Goal: Task Accomplishment & Management: Manage account settings

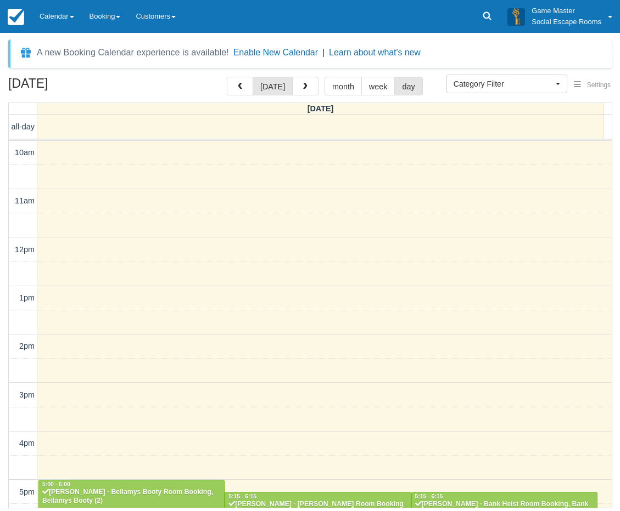
select select
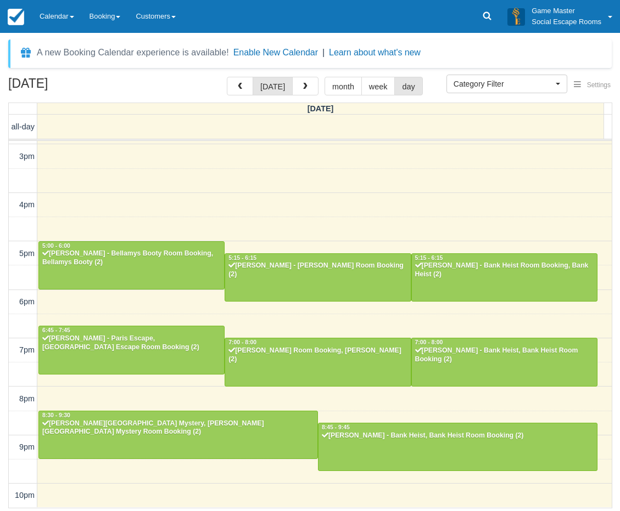
scroll to position [238, 0]
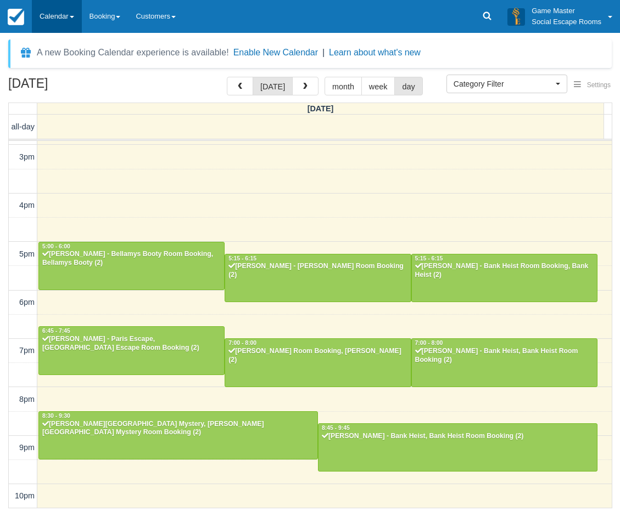
click at [48, 17] on link "Calendar" at bounding box center [57, 16] width 50 height 33
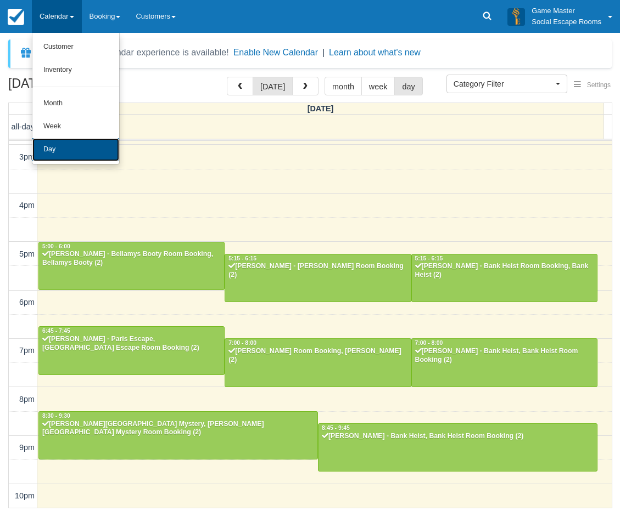
click at [60, 148] on link "Day" at bounding box center [75, 149] width 87 height 23
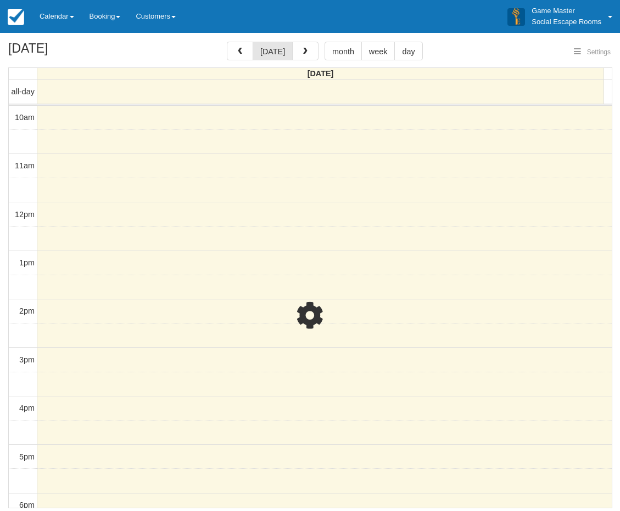
select select
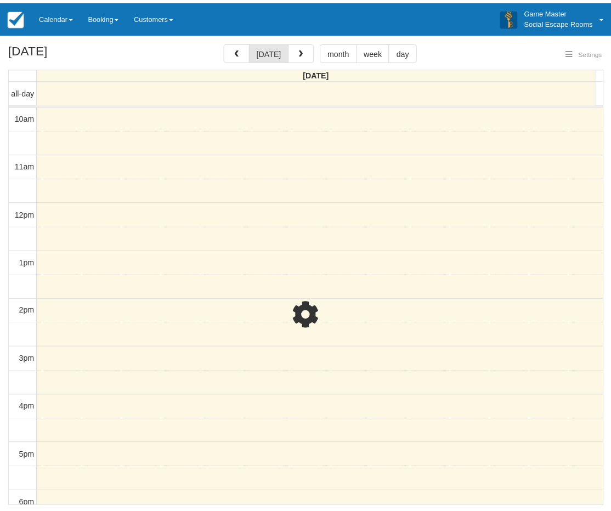
scroll to position [204, 0]
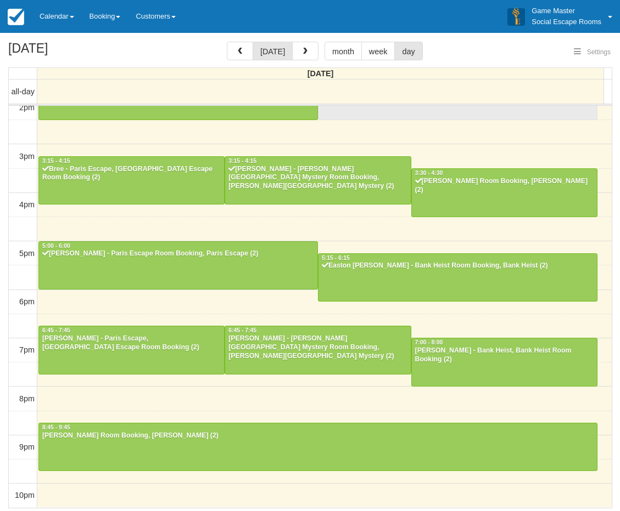
select select
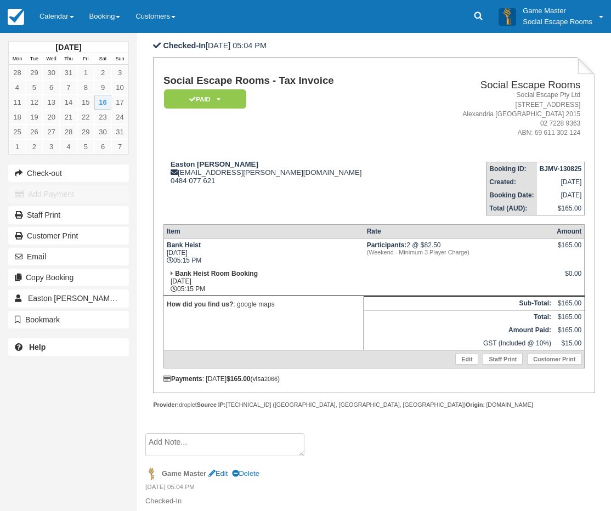
scroll to position [63, 0]
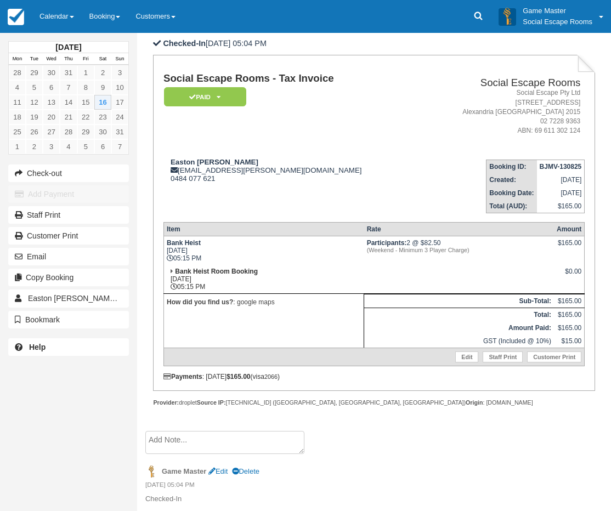
click at [188, 444] on textarea at bounding box center [224, 442] width 159 height 23
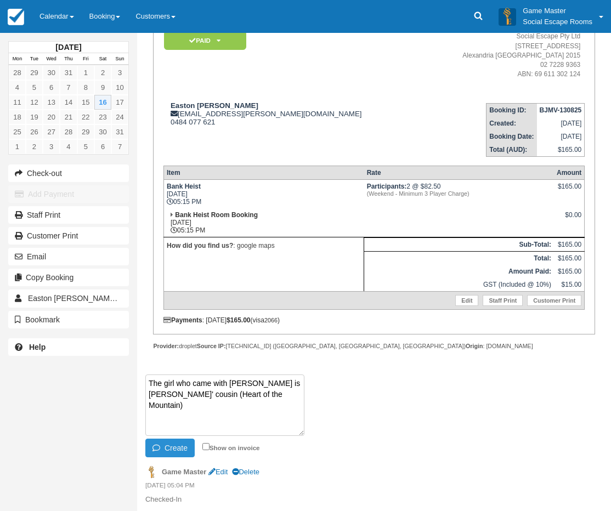
scroll to position [120, 0]
type textarea "The girl who came with Easton is Stephen Magiros' cousin (Heart of the Mountain)"
click at [178, 446] on button "Create" at bounding box center [169, 447] width 49 height 19
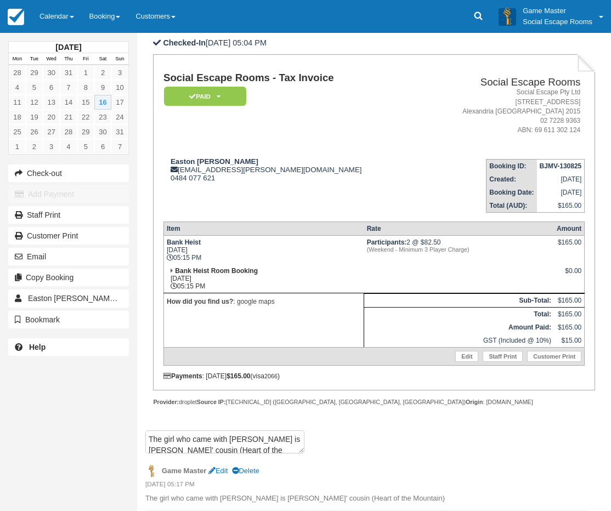
click at [232, 204] on td "Easton Angus Churchill easton.churchill@gmail.com 0484 077 621" at bounding box center [292, 181] width 257 height 63
drag, startPoint x: 31, startPoint y: 407, endPoint x: 79, endPoint y: 336, distance: 85.7
click at [31, 407] on div "August 2025 Mon Tue Wed Thu Fri Sat Sun 28 29 30 31 1 2 3 4 5 6 7 8 9 10 11 12 …" at bounding box center [68, 255] width 137 height 511
click at [183, 163] on strong "Easton Angus Churchill" at bounding box center [215, 161] width 88 height 8
drag, startPoint x: 183, startPoint y: 163, endPoint x: 228, endPoint y: 161, distance: 45.0
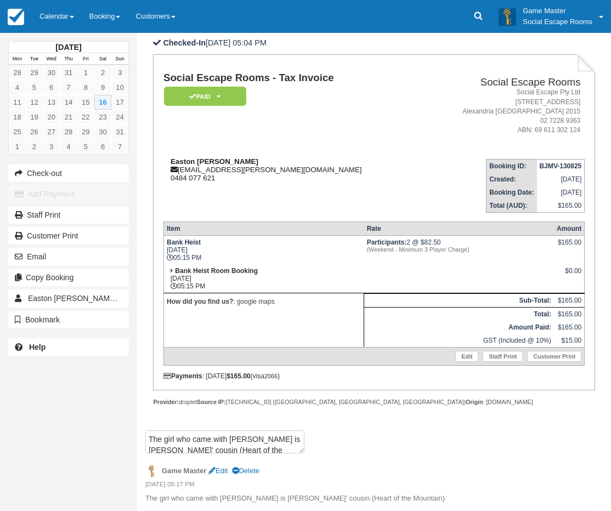
click at [228, 161] on strong "Easton Angus Churchill" at bounding box center [215, 161] width 88 height 8
copy strong "Easton Angus Churchill"
click at [29, 399] on div "August 2025 Mon Tue Wed Thu Fri Sat Sun 28 29 30 31 1 2 3 4 5 6 7 8 9 10 11 12 …" at bounding box center [68, 255] width 137 height 511
